Goal: Information Seeking & Learning: Learn about a topic

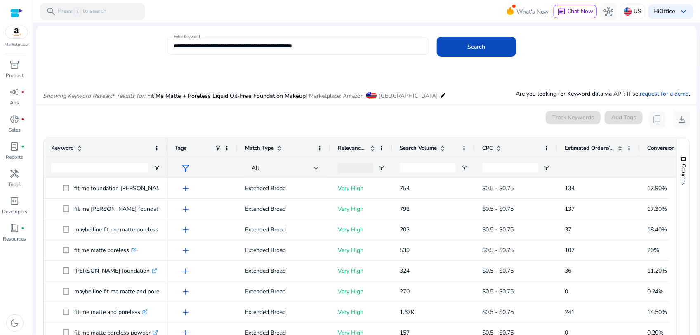
click at [260, 48] on input "**********" at bounding box center [298, 45] width 248 height 9
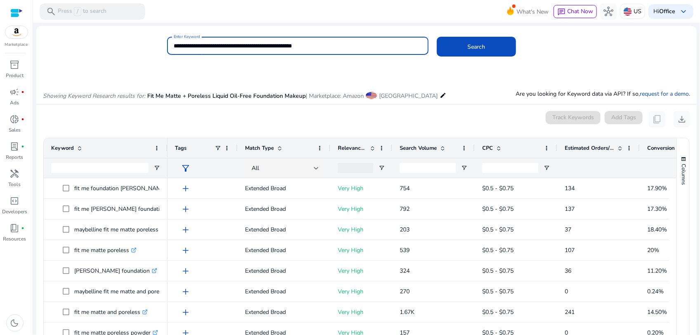
paste input
type input "**********"
click at [437, 37] on button "Search" at bounding box center [476, 47] width 79 height 20
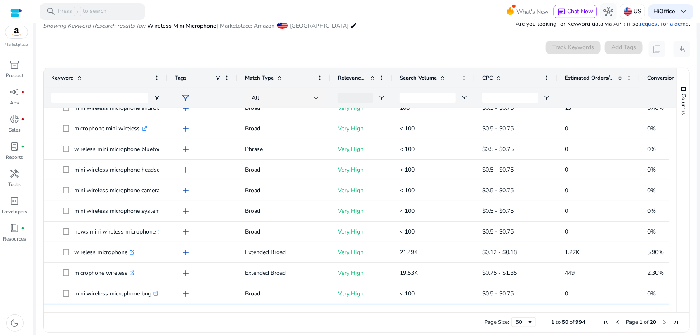
scroll to position [103, 0]
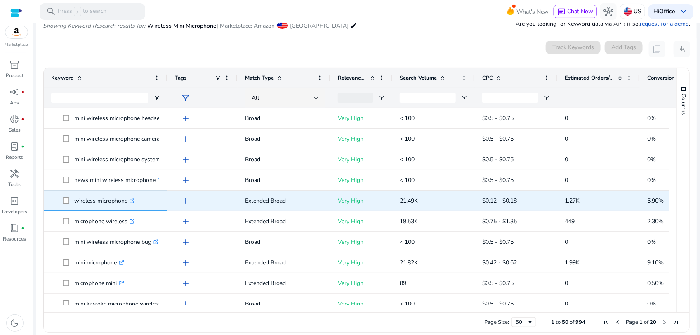
click at [109, 203] on p "wireless microphone .st0{fill:#2c8af8}" at bounding box center [104, 200] width 61 height 17
copy span "wireless microphone .st0{fill:#2c8af8}"
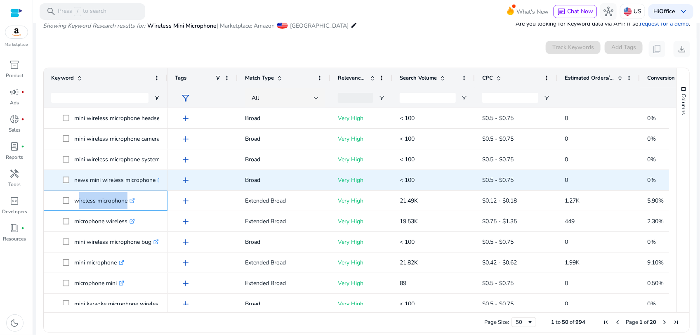
copy span "wireless microphone .st0{fill:#2c8af8}"
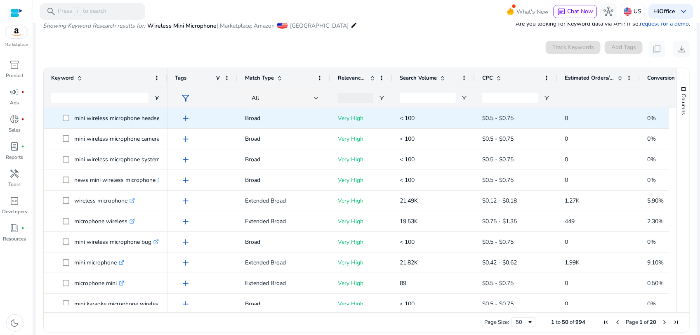
click at [113, 120] on p "mini wireless microphone headset .st0{fill:#2c8af8}" at bounding box center [121, 118] width 95 height 17
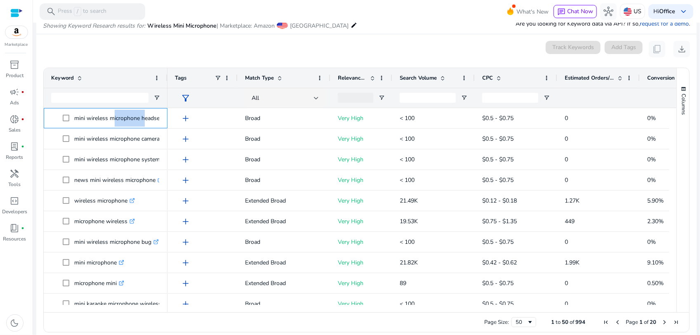
click at [113, 120] on p "mini wireless microphone headset .st0{fill:#2c8af8}" at bounding box center [121, 118] width 95 height 17
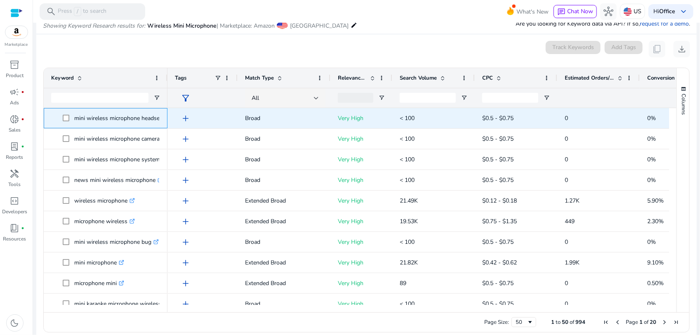
click at [113, 120] on p "mini wireless microphone headset .st0{fill:#2c8af8}" at bounding box center [121, 118] width 95 height 17
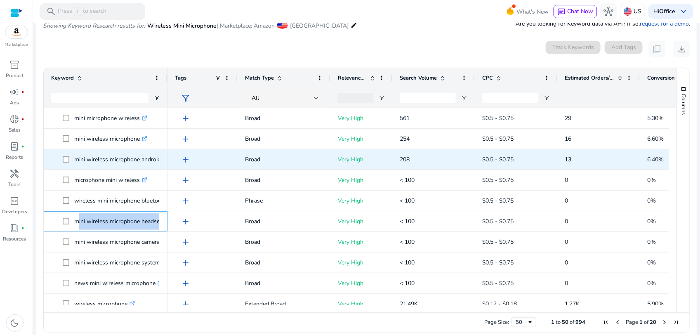
scroll to position [0, 0]
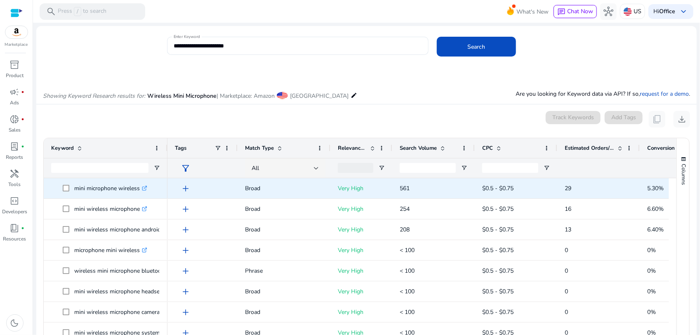
click at [94, 191] on p "mini microphone wireless .st0{fill:#2c8af8}" at bounding box center [110, 188] width 73 height 17
copy span "mini microphone wireless .st0{fill:#2c8af8}"
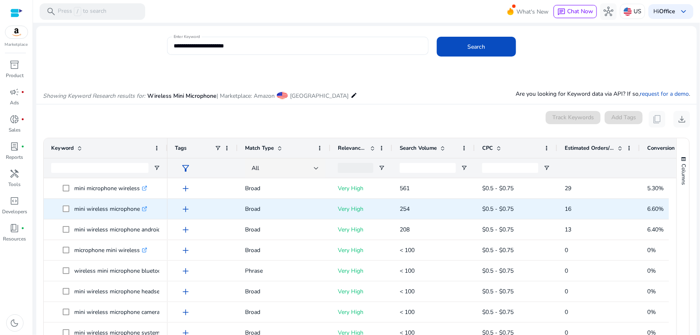
click at [120, 210] on p "mini wireless microphone .st0{fill:#2c8af8}" at bounding box center [110, 209] width 73 height 17
copy span "mini wireless microphone .st0{fill:#2c8af8}"
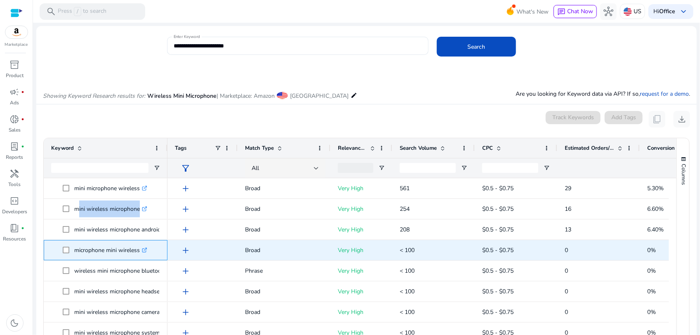
click at [113, 253] on p "microphone mini wireless .st0{fill:#2c8af8}" at bounding box center [110, 250] width 73 height 17
copy span "microphone mini wireless .st0{fill:#2c8af8}"
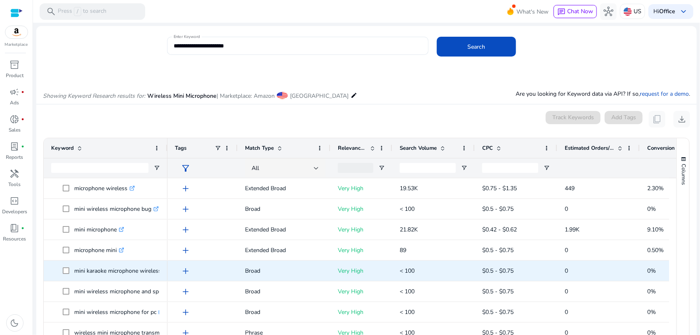
scroll to position [258, 0]
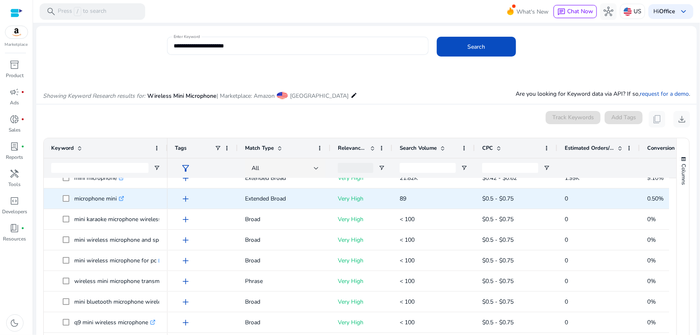
click at [93, 203] on p "microphone mini .st0{fill:#2c8af8}" at bounding box center [99, 198] width 50 height 17
copy span "microphone mini .st0{fill:#2c8af8}"
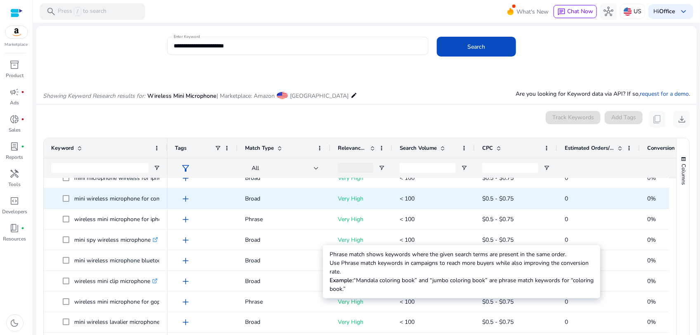
scroll to position [567, 0]
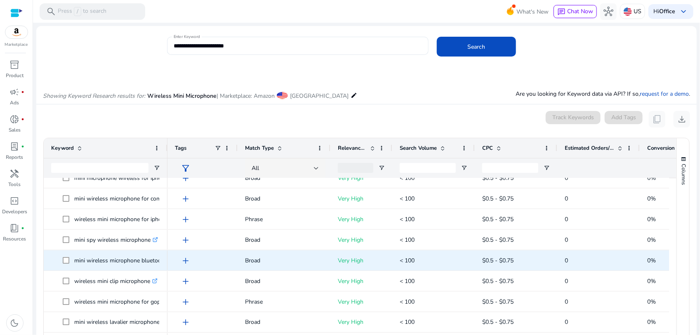
click at [118, 260] on p "mini wireless microphone bluetooth .st0{fill:#2c8af8}" at bounding box center [124, 260] width 100 height 17
copy span "mini wireless microphone bluetooth .st0{fill:#2c8af8}"
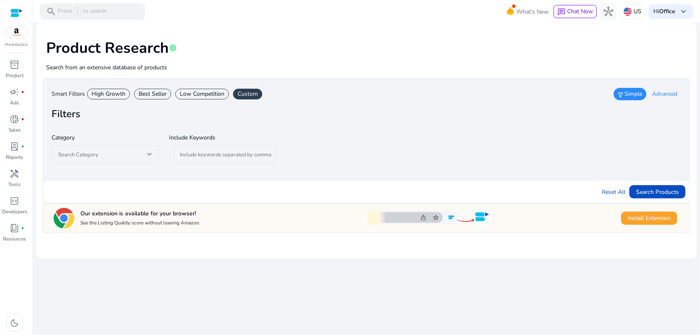
click at [118, 91] on div "High Growth" at bounding box center [108, 94] width 43 height 11
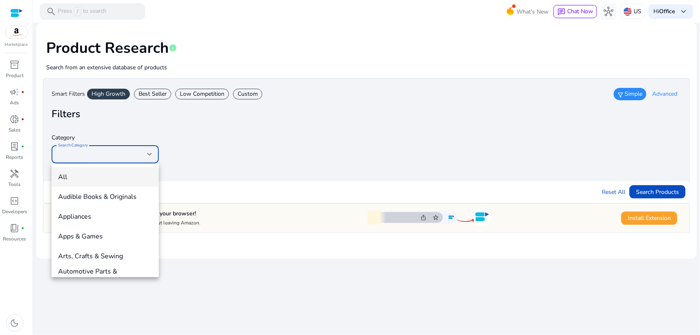
click at [657, 193] on div at bounding box center [350, 167] width 700 height 335
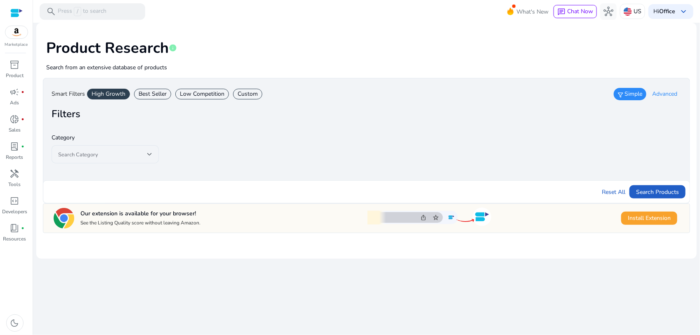
click at [657, 193] on span "Search Products" at bounding box center [657, 192] width 43 height 9
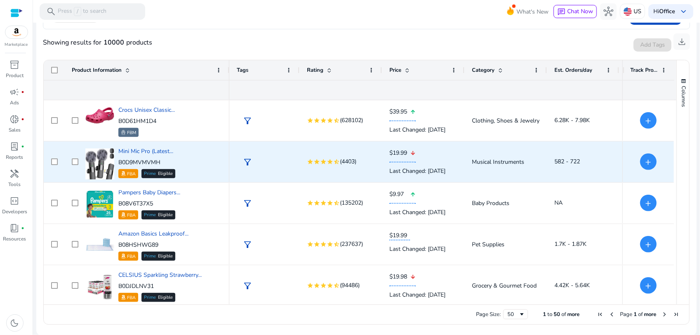
scroll to position [52, 0]
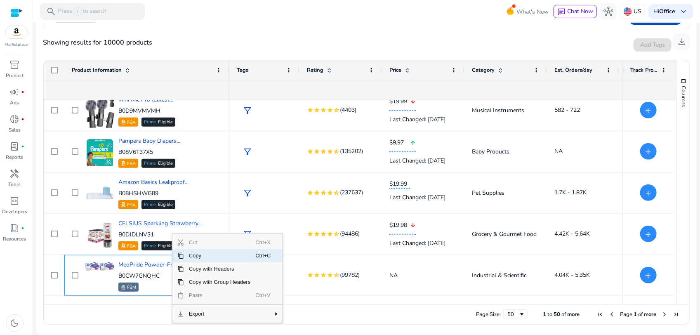
click at [207, 257] on span "Copy" at bounding box center [220, 255] width 72 height 13
